Goal: Information Seeking & Learning: Learn about a topic

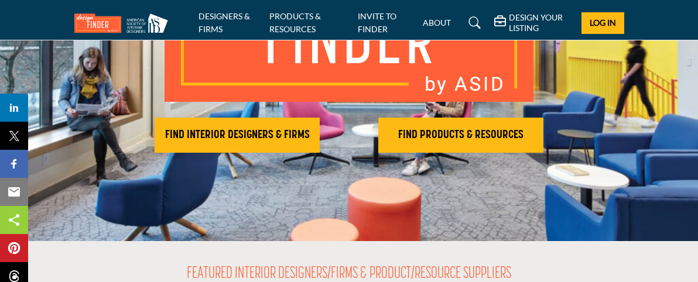
scroll to position [176, 0]
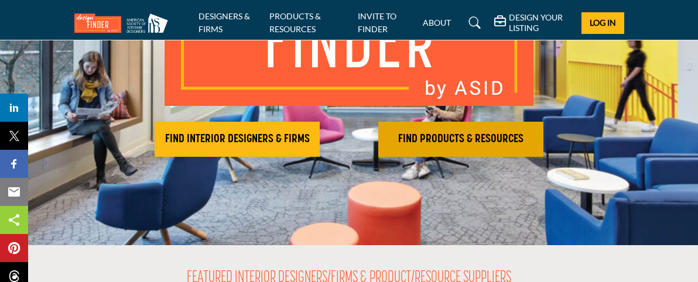
click at [507, 144] on h2 "FIND PRODUCTS & RESOURCES" at bounding box center [461, 139] width 158 height 14
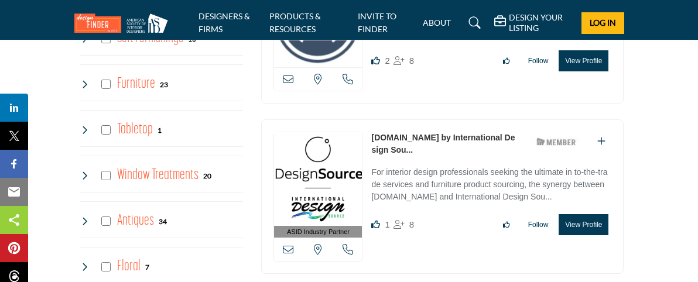
scroll to position [1758, 0]
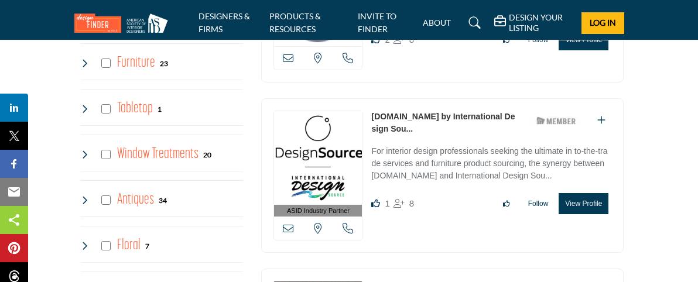
click at [117, 144] on h4 "Window Treatments" at bounding box center [157, 154] width 81 height 21
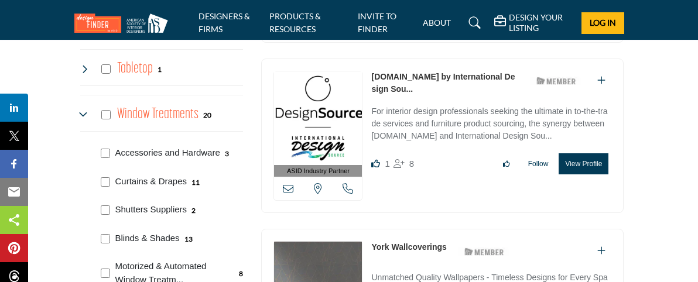
scroll to position [1816, 0]
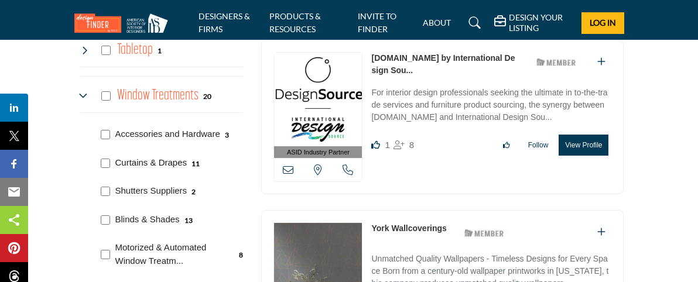
click at [126, 156] on p "Curtains & Drapes" at bounding box center [151, 162] width 72 height 13
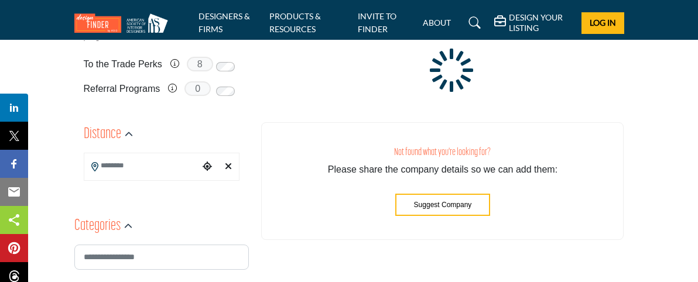
scroll to position [352, 0]
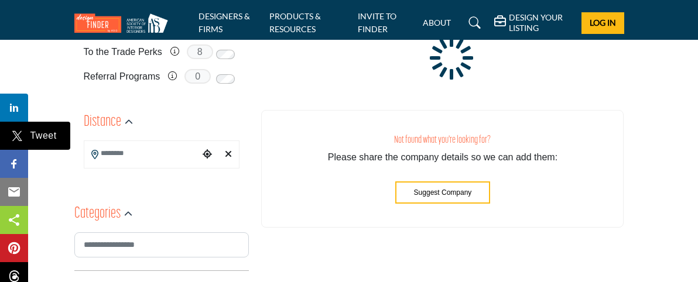
click at [15, 138] on img at bounding box center [17, 136] width 14 height 14
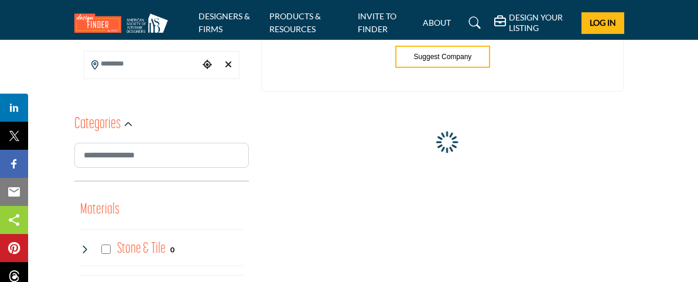
scroll to position [469, 0]
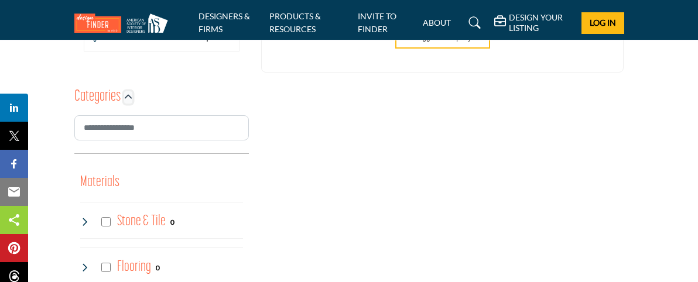
click at [124, 93] on icon "button" at bounding box center [128, 97] width 8 height 8
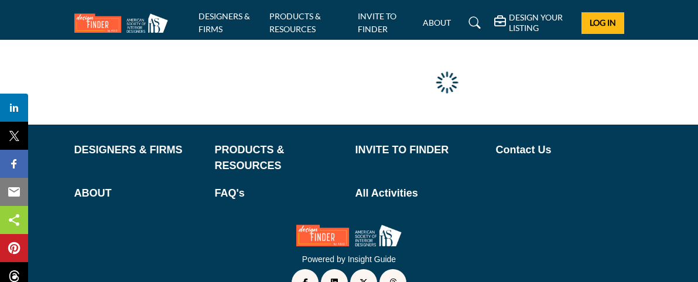
scroll to position [646, 0]
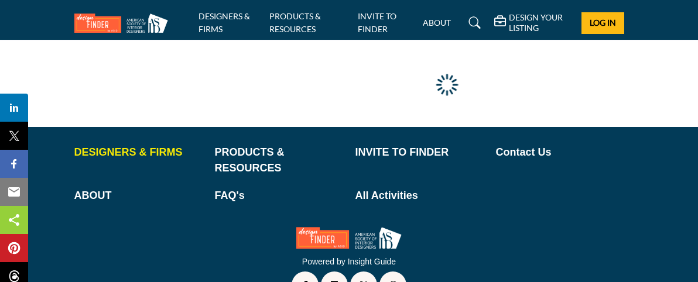
click at [16, 137] on img at bounding box center [14, 136] width 14 height 14
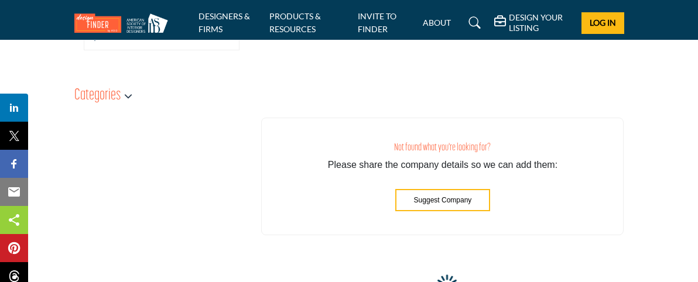
scroll to position [432, 0]
